Goal: Navigation & Orientation: Find specific page/section

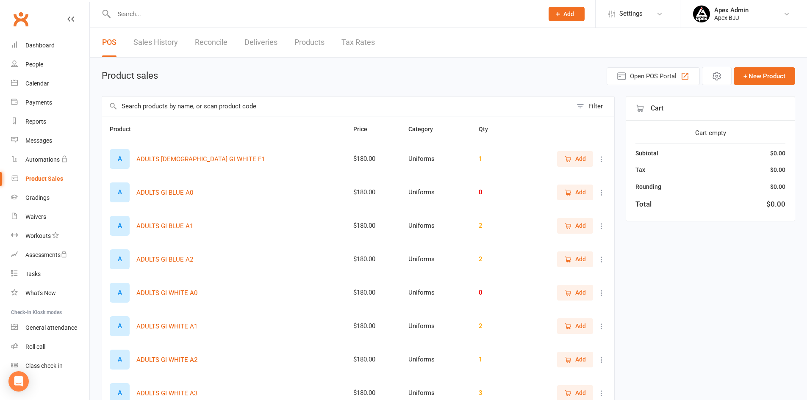
select select "100"
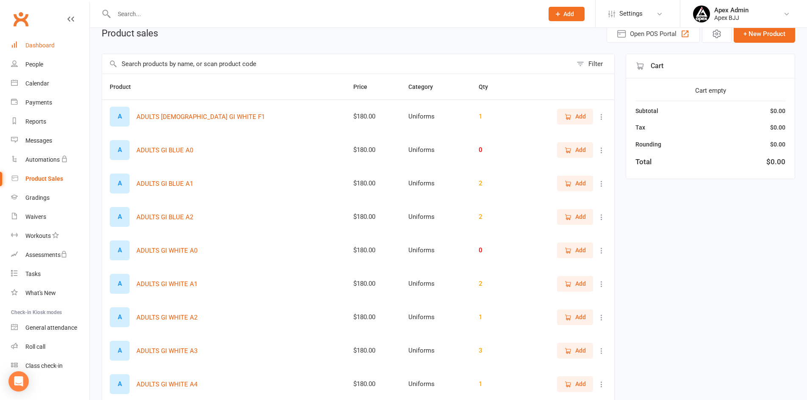
drag, startPoint x: 0, startPoint y: 0, endPoint x: 48, endPoint y: 45, distance: 66.0
click at [48, 45] on div "Dashboard" at bounding box center [39, 45] width 29 height 7
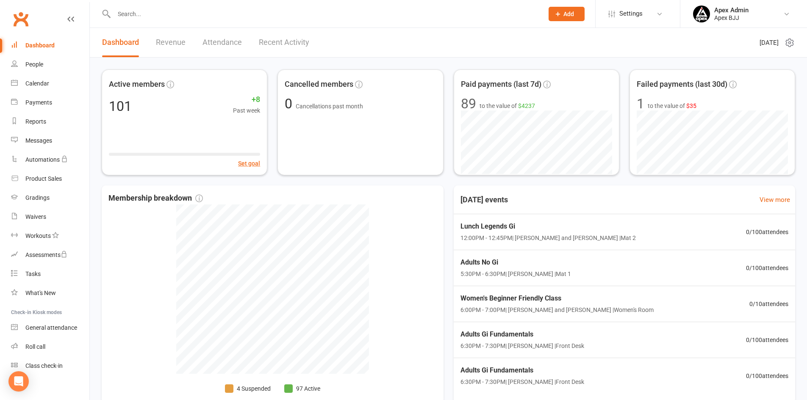
click at [178, 44] on link "Revenue" at bounding box center [171, 42] width 30 height 29
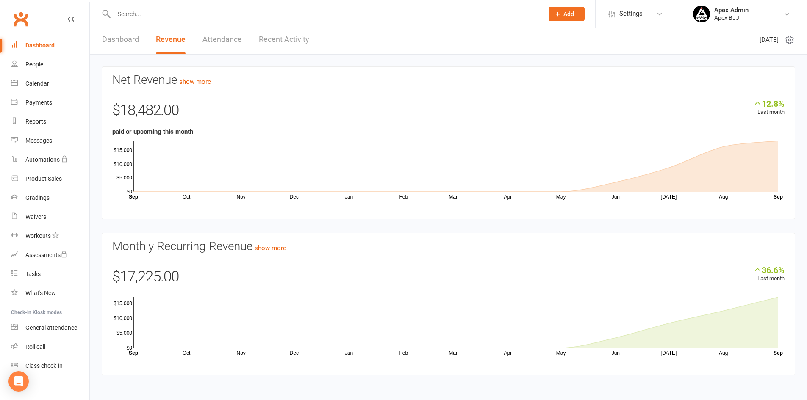
scroll to position [4, 0]
click at [278, 248] on link "show more" at bounding box center [271, 247] width 32 height 8
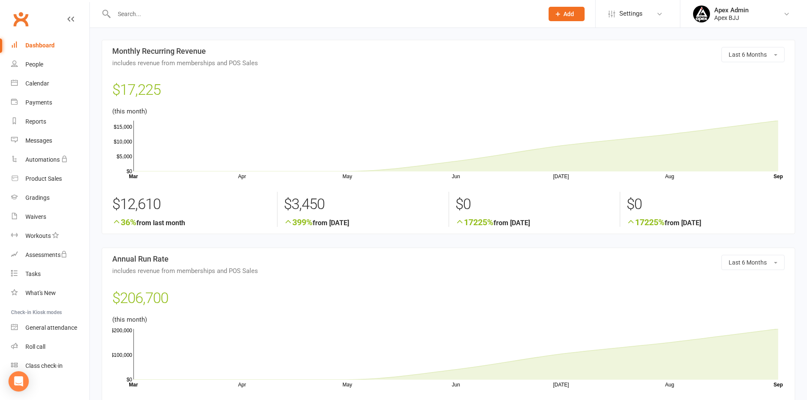
click at [46, 43] on div "Dashboard" at bounding box center [39, 45] width 29 height 7
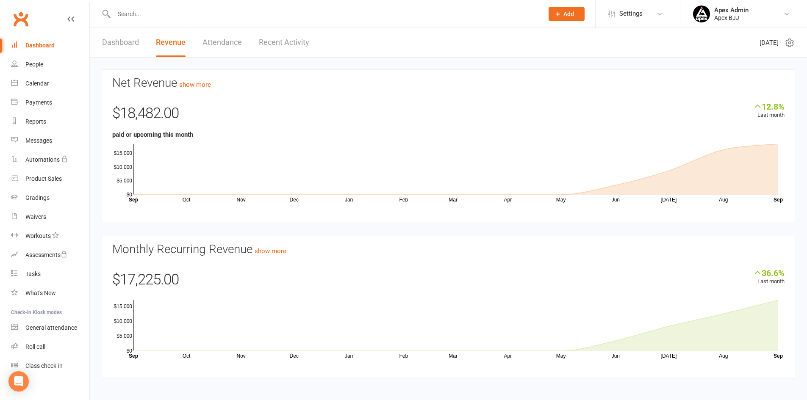
click at [113, 36] on link "Dashboard" at bounding box center [120, 42] width 37 height 29
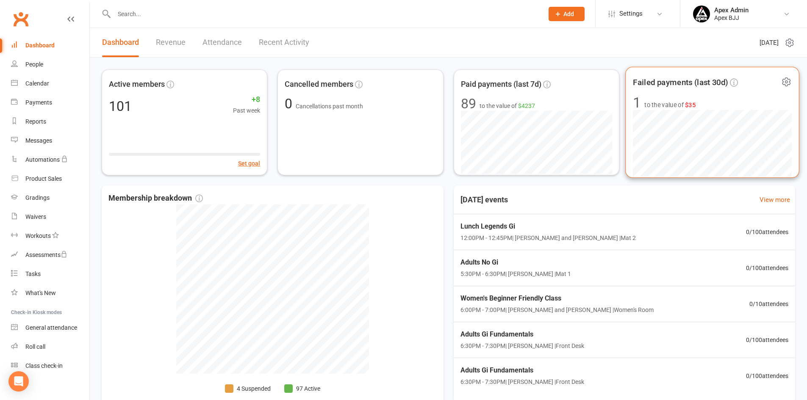
click at [692, 103] on span "$35" at bounding box center [690, 104] width 11 height 7
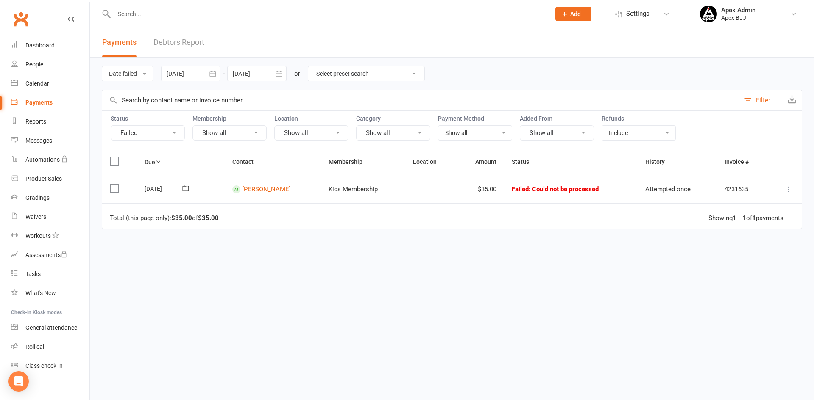
click at [787, 189] on icon at bounding box center [788, 189] width 8 height 8
click at [637, 203] on td "Attempted once" at bounding box center [676, 189] width 79 height 29
click at [42, 44] on div "Dashboard" at bounding box center [39, 45] width 29 height 7
